Goal: Task Accomplishment & Management: Use online tool/utility

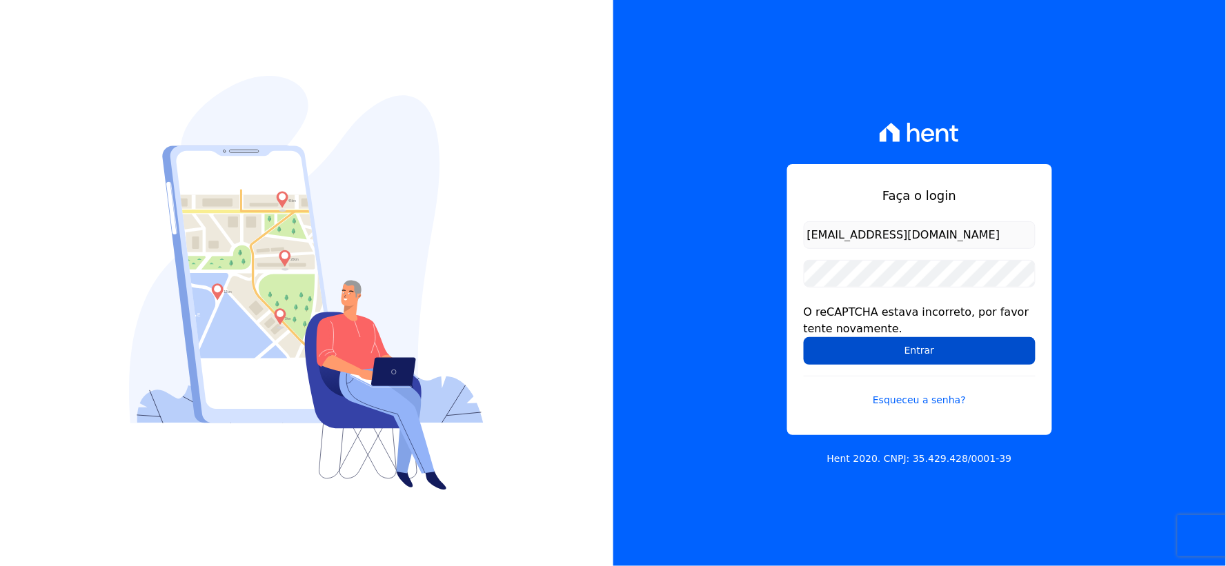
click at [826, 349] on input "Entrar" at bounding box center [920, 351] width 232 height 28
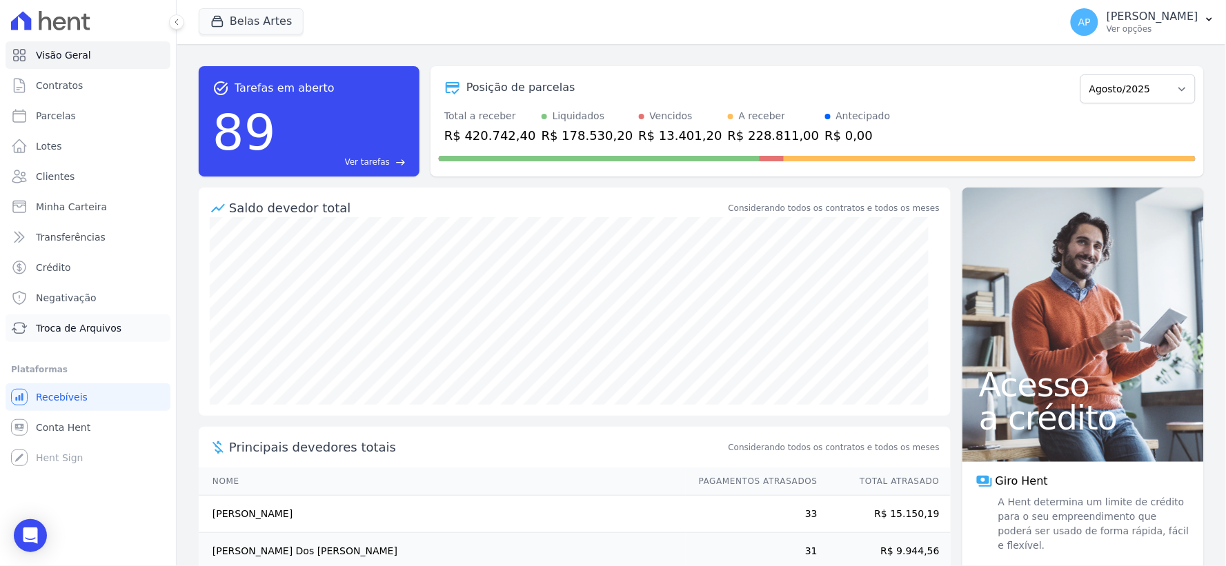
click at [65, 329] on span "Troca de Arquivos" at bounding box center [79, 328] width 86 height 14
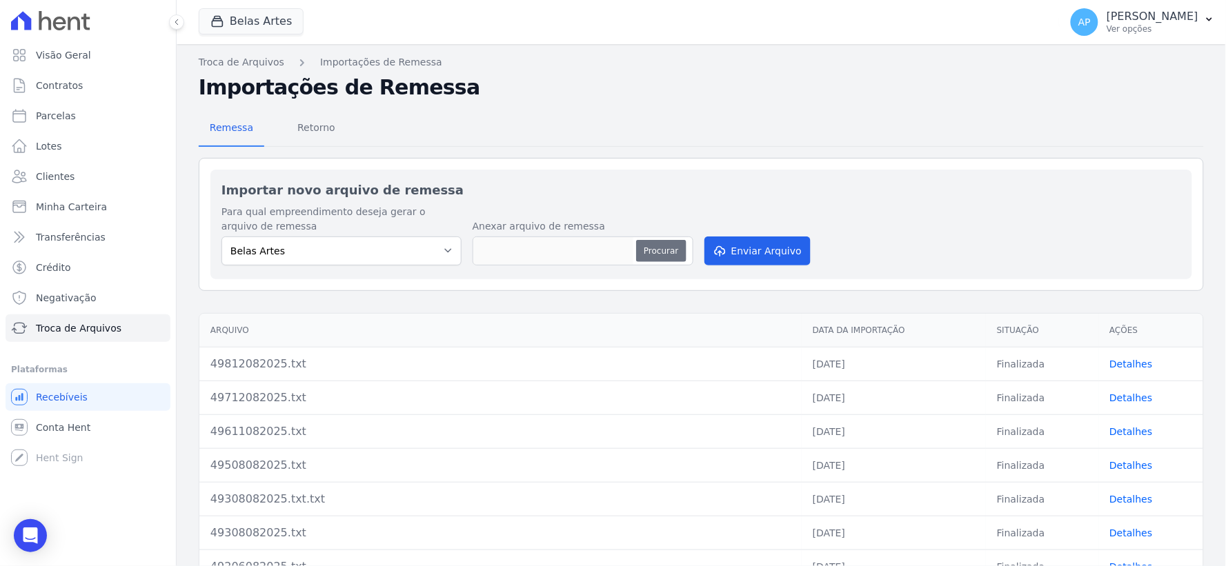
click at [664, 252] on button "Procurar" at bounding box center [661, 251] width 50 height 22
click at [325, 114] on span "Retorno" at bounding box center [316, 128] width 55 height 28
